Goal: Transaction & Acquisition: Book appointment/travel/reservation

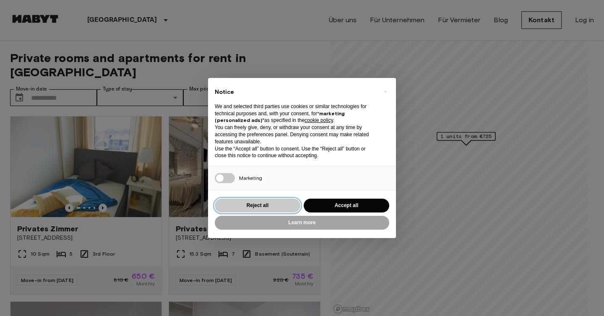
click at [289, 209] on button "Reject all" at bounding box center [258, 206] width 86 height 14
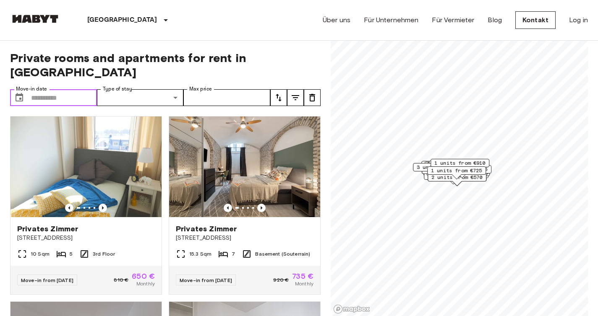
click at [67, 89] on input "Move-in date" at bounding box center [64, 97] width 66 height 17
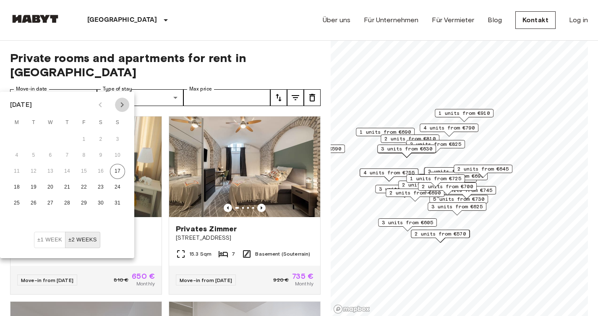
click at [124, 104] on icon "Next month" at bounding box center [122, 105] width 10 height 10
click at [55, 138] on button "1" at bounding box center [50, 139] width 15 height 15
type input "**********"
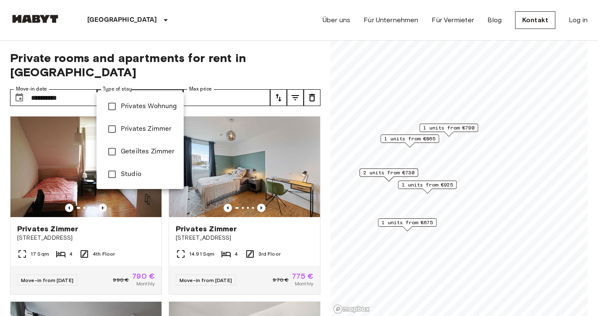
click at [159, 110] on span "Privates Wohnung" at bounding box center [149, 107] width 56 height 10
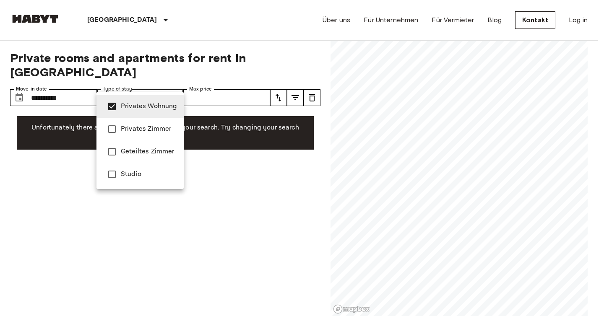
click at [166, 134] on li "Privates Zimmer" at bounding box center [140, 129] width 87 height 23
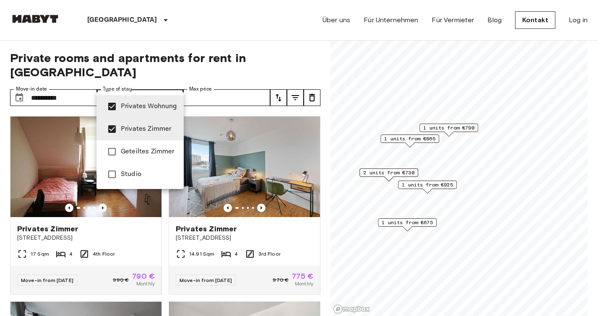
click at [164, 170] on span "Studio" at bounding box center [149, 175] width 56 height 10
type input "**********"
click at [258, 89] on div at bounding box center [302, 158] width 604 height 316
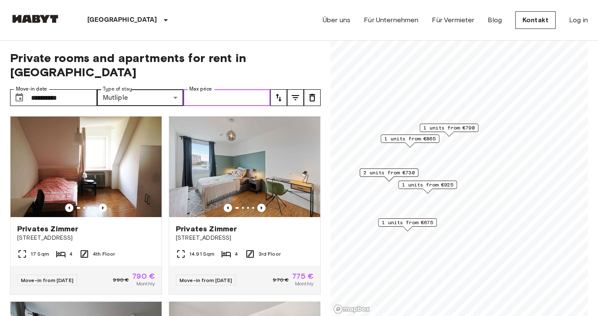
click at [253, 89] on input "Max price" at bounding box center [226, 97] width 87 height 17
type input "****"
click at [277, 93] on icon "tune" at bounding box center [279, 98] width 10 height 10
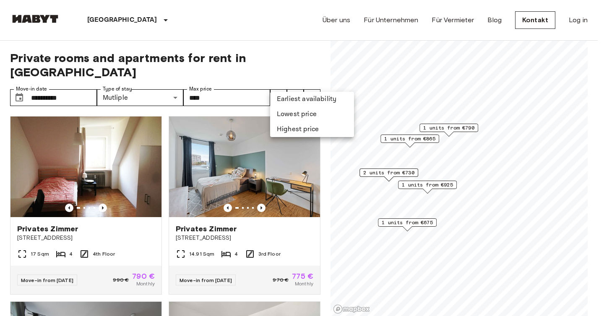
click at [294, 82] on div at bounding box center [302, 158] width 604 height 316
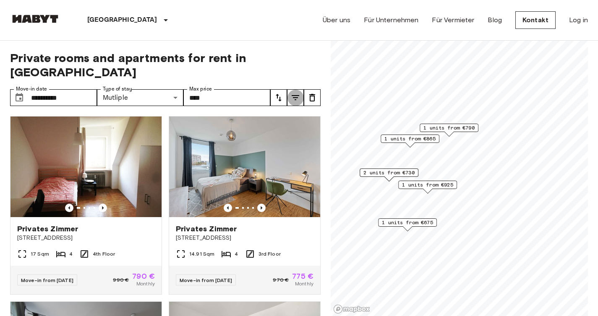
click at [295, 95] on icon "tune" at bounding box center [296, 97] width 8 height 5
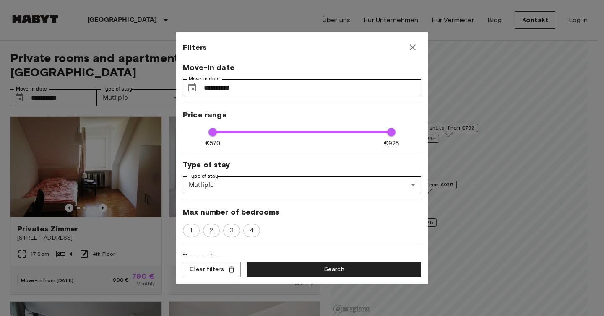
scroll to position [18, 0]
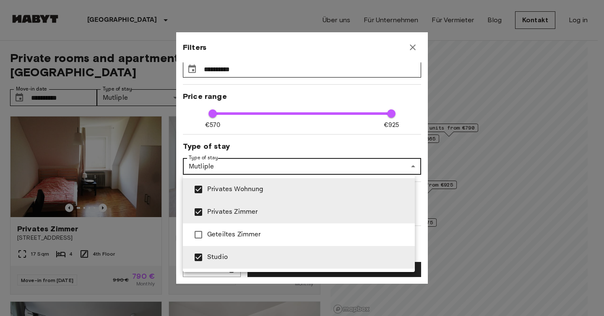
click at [324, 166] on div at bounding box center [302, 158] width 604 height 316
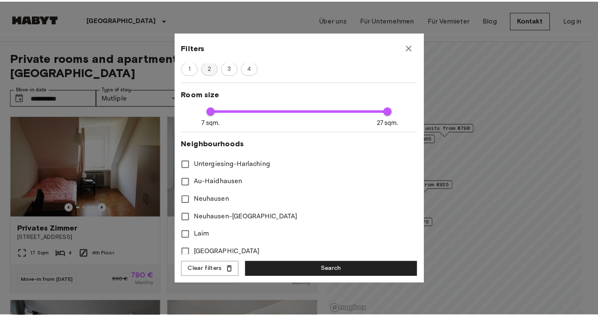
scroll to position [167, 0]
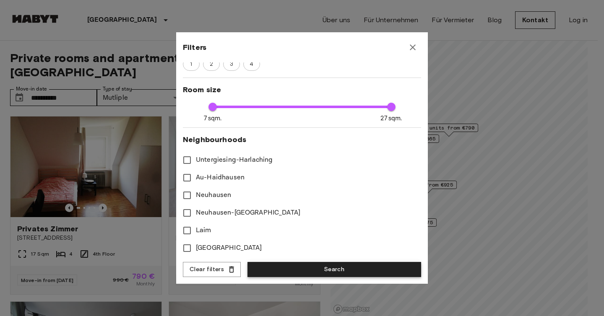
click at [344, 269] on button "Search" at bounding box center [335, 270] width 174 height 16
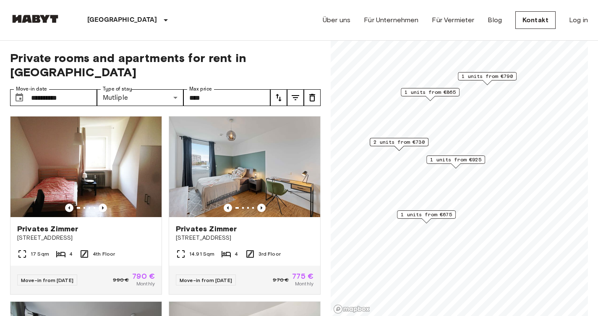
click at [436, 217] on span "1 units from €675" at bounding box center [426, 215] width 51 height 8
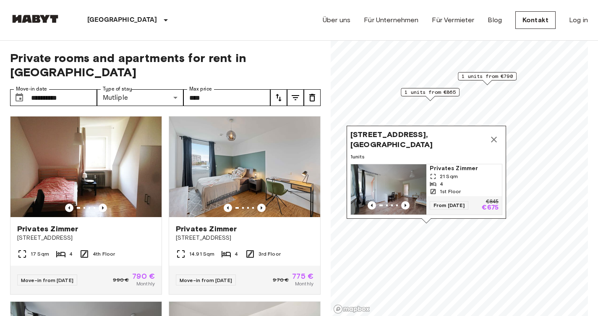
click at [404, 170] on img "Map marker" at bounding box center [389, 189] width 76 height 50
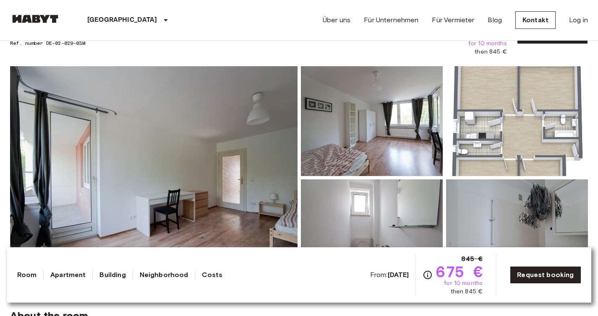
scroll to position [68, 0]
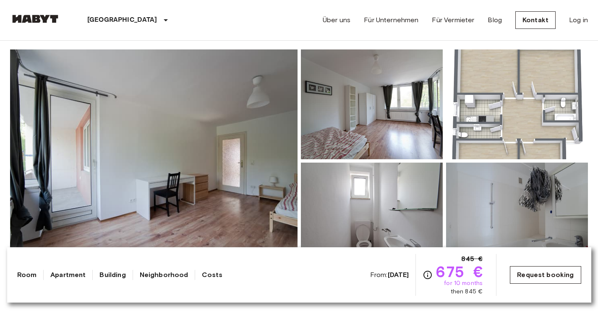
click at [561, 277] on link "Request booking" at bounding box center [545, 275] width 71 height 18
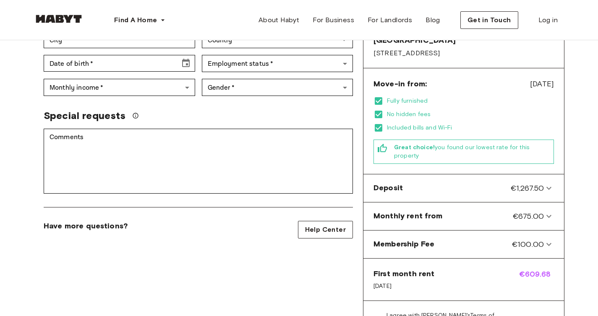
scroll to position [205, 0]
